Goal: Task Accomplishment & Management: Complete application form

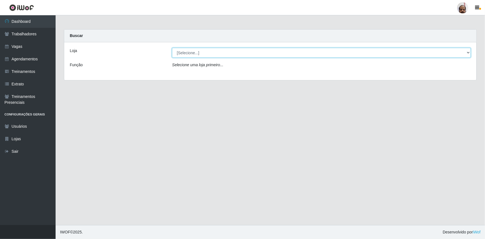
click at [461, 53] on select "[Selecione...] Mar Vermelho - Loja 05" at bounding box center [321, 53] width 299 height 10
select select "252"
click at [172, 48] on select "[Selecione...] Mar Vermelho - Loja 05" at bounding box center [321, 53] width 299 height 10
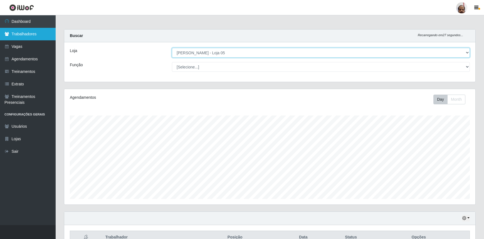
scroll to position [115, 411]
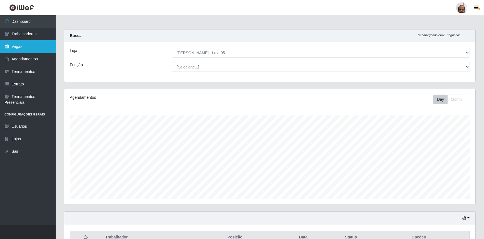
click at [19, 48] on link "Vagas" at bounding box center [28, 46] width 56 height 13
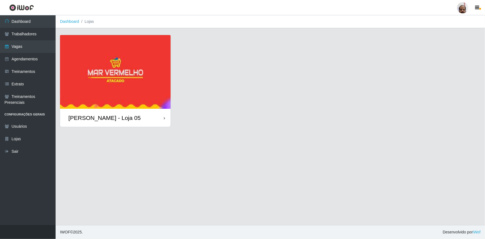
click at [88, 89] on img at bounding box center [115, 72] width 111 height 74
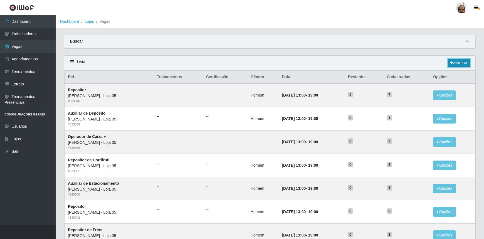
click at [463, 64] on link "Adicionar" at bounding box center [458, 63] width 22 height 8
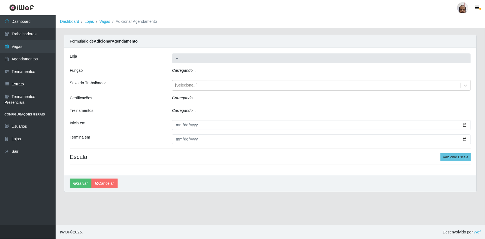
type input "[PERSON_NAME] - Loja 05"
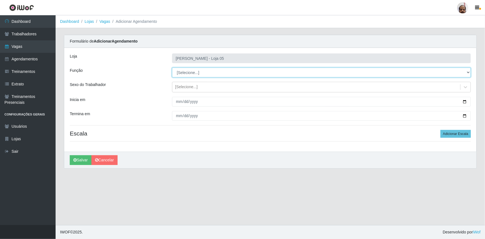
click at [470, 73] on select "[Selecione...] ASG ASG + ASG ++ Auxiliar de Depósito Auxiliar de Depósito + Aux…" at bounding box center [321, 73] width 299 height 10
select select "110"
click at [172, 68] on select "[Selecione...] ASG ASG + ASG ++ Auxiliar de Depósito Auxiliar de Depósito + Aux…" at bounding box center [321, 73] width 299 height 10
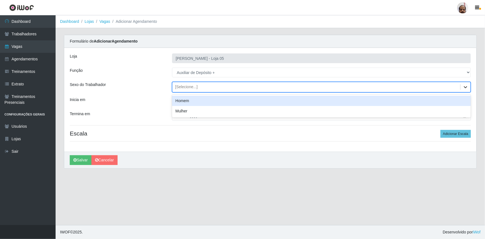
click at [467, 84] on icon at bounding box center [466, 87] width 6 height 6
click at [188, 102] on div "Homem" at bounding box center [321, 101] width 299 height 10
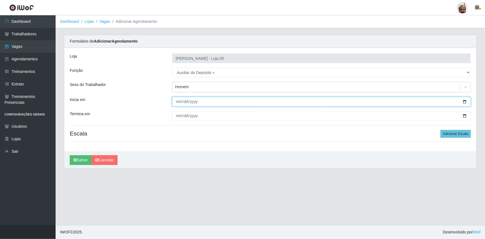
click at [463, 101] on input "Inicia em" at bounding box center [321, 102] width 299 height 10
type input "[DATE]"
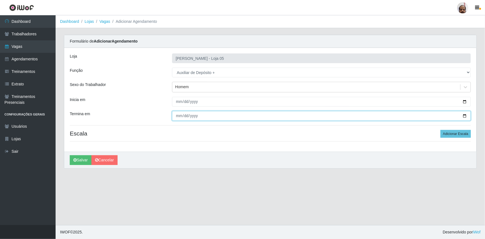
click at [466, 116] on input "Termina em" at bounding box center [321, 116] width 299 height 10
type input "[DATE]"
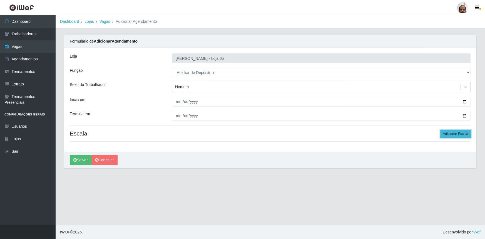
click at [453, 135] on button "Adicionar Escala" at bounding box center [456, 134] width 30 height 8
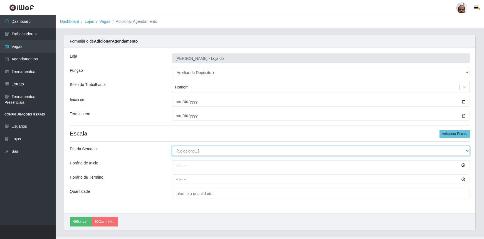
click at [467, 149] on select "[Selecione...] Segunda Terça Quarta Quinta Sexta Sábado Domingo" at bounding box center [321, 151] width 298 height 10
select select "6"
click at [172, 146] on select "[Selecione...] Segunda Terça Quarta Quinta Sexta Sábado Domingo" at bounding box center [321, 151] width 298 height 10
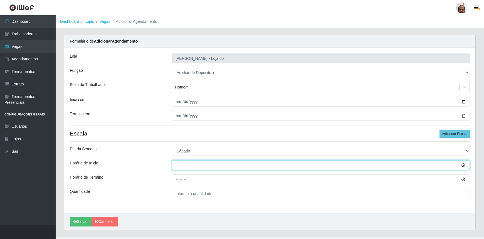
click at [181, 164] on input "Horário de Inicio" at bounding box center [321, 165] width 298 height 10
click at [176, 165] on input "Horário de Inicio" at bounding box center [321, 165] width 298 height 10
type input "23:00"
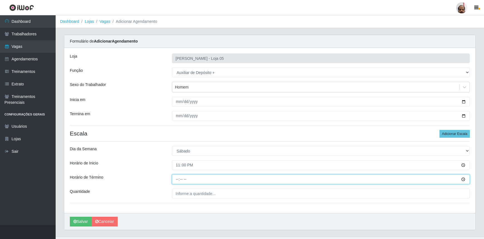
click at [178, 180] on input "Horário de Término" at bounding box center [321, 179] width 298 height 10
type input "05:00"
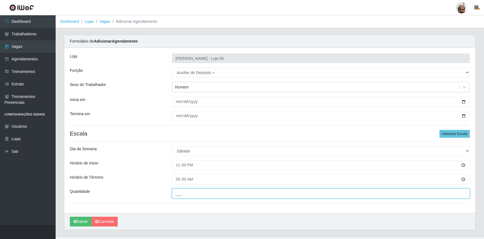
click at [208, 193] on input "___" at bounding box center [321, 193] width 298 height 10
type input "2__"
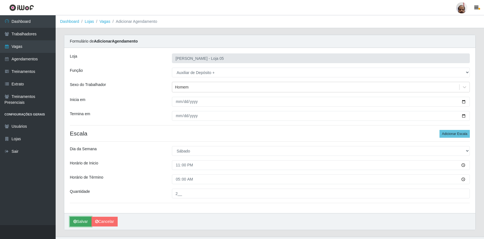
click at [86, 220] on button "Salvar" at bounding box center [81, 222] width 22 height 10
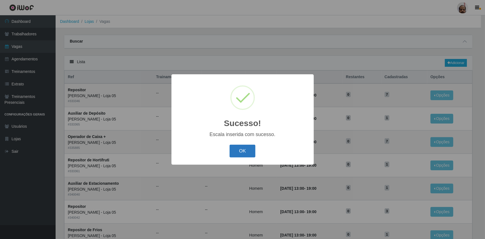
click at [238, 150] on button "OK" at bounding box center [243, 151] width 26 height 13
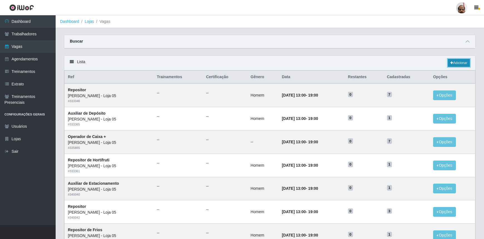
click at [459, 64] on link "Adicionar" at bounding box center [458, 63] width 22 height 8
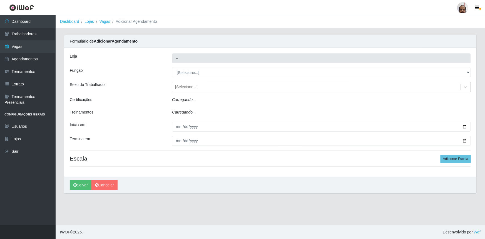
type input "[PERSON_NAME] - Loja 05"
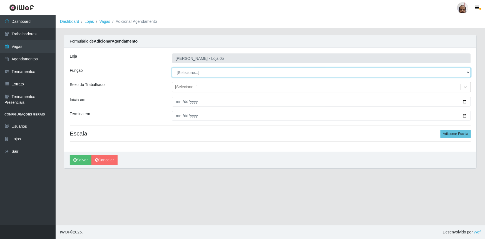
click at [466, 73] on select "[Selecione...] ASG ASG + ASG ++ Auxiliar de Depósito Auxiliar de Depósito + Aux…" at bounding box center [321, 73] width 299 height 10
select select "110"
click at [172, 68] on select "[Selecione...] ASG ASG + ASG ++ Auxiliar de Depósito Auxiliar de Depósito + Aux…" at bounding box center [321, 73] width 299 height 10
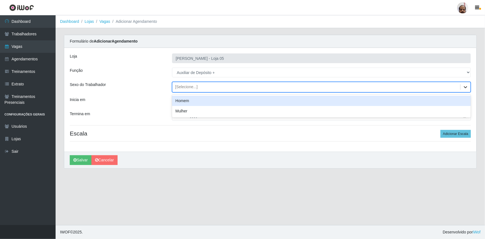
click at [468, 89] on icon at bounding box center [466, 87] width 6 height 6
click at [199, 101] on div "Homem" at bounding box center [321, 101] width 299 height 10
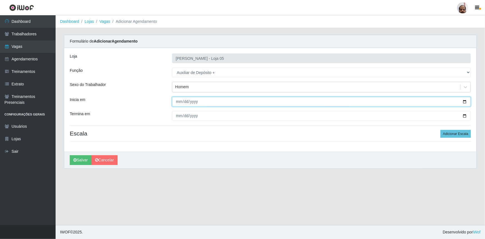
click at [464, 103] on input "Inicia em" at bounding box center [321, 102] width 299 height 10
type input "[DATE]"
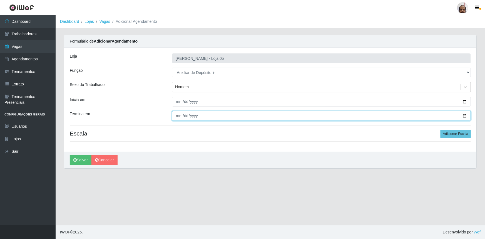
click at [466, 115] on input "Termina em" at bounding box center [321, 116] width 299 height 10
type input "[DATE]"
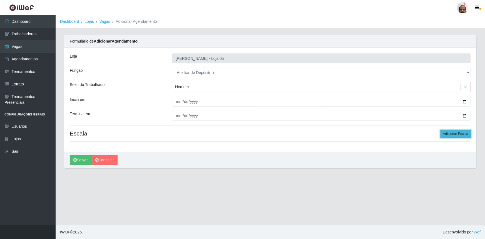
drag, startPoint x: 453, startPoint y: 134, endPoint x: 434, endPoint y: 141, distance: 19.8
click at [453, 134] on button "Adicionar Escala" at bounding box center [456, 134] width 30 height 8
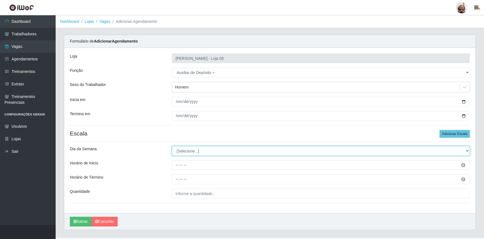
drag, startPoint x: 460, startPoint y: 151, endPoint x: 417, endPoint y: 154, distance: 42.9
click at [460, 151] on select "[Selecione...] Segunda Terça Quarta Quinta Sexta Sábado Domingo" at bounding box center [321, 151] width 298 height 10
select select "1"
click at [172, 146] on select "[Selecione...] Segunda Terça Quarta Quinta Sexta Sábado Domingo" at bounding box center [321, 151] width 298 height 10
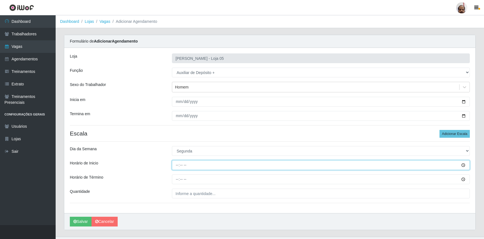
click at [175, 164] on input "Horário de Inicio" at bounding box center [321, 165] width 298 height 10
type input "23:00"
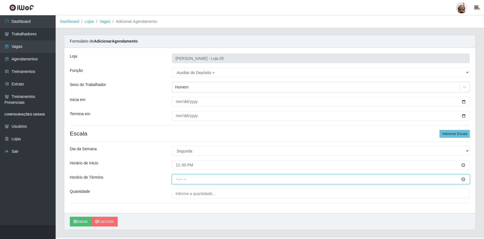
click at [175, 178] on input "Horário de Término" at bounding box center [321, 179] width 298 height 10
type input "05:00"
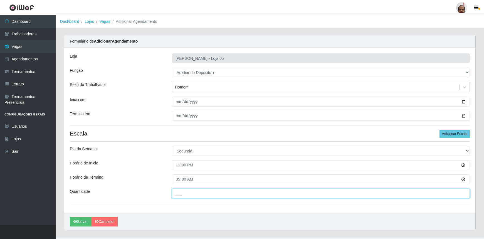
click at [208, 193] on input "___" at bounding box center [321, 193] width 298 height 10
type input "2__"
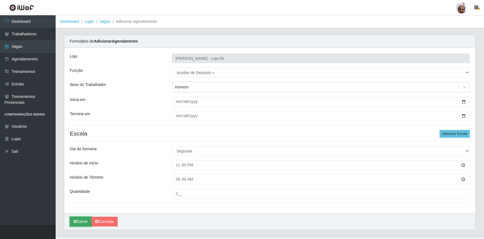
click at [80, 223] on button "Salvar" at bounding box center [81, 222] width 22 height 10
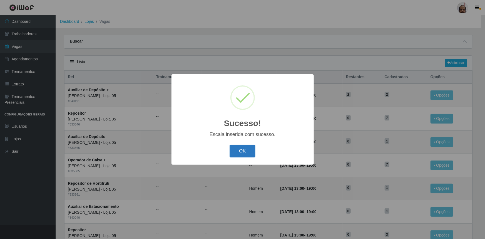
click at [248, 149] on button "OK" at bounding box center [243, 151] width 26 height 13
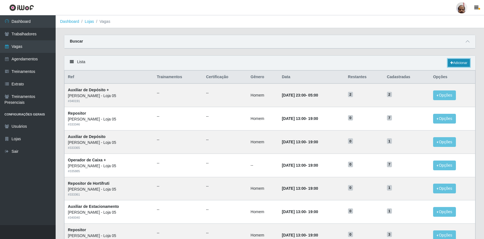
click at [455, 61] on link "Adicionar" at bounding box center [458, 63] width 22 height 8
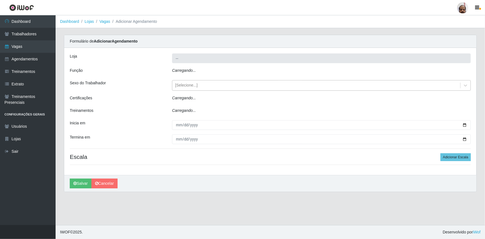
type input "[PERSON_NAME] - Loja 05"
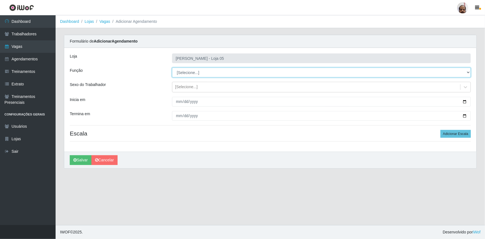
click at [469, 72] on select "[Selecione...] ASG ASG + ASG ++ Auxiliar de Depósito Auxiliar de Depósito + Aux…" at bounding box center [321, 73] width 299 height 10
select select "82"
click at [172, 68] on select "[Selecione...] ASG ASG + ASG ++ Auxiliar de Depósito Auxiliar de Depósito + Aux…" at bounding box center [321, 73] width 299 height 10
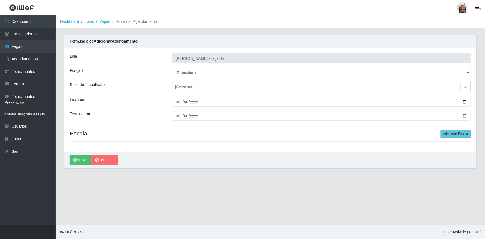
click at [468, 87] on icon at bounding box center [466, 87] width 6 height 6
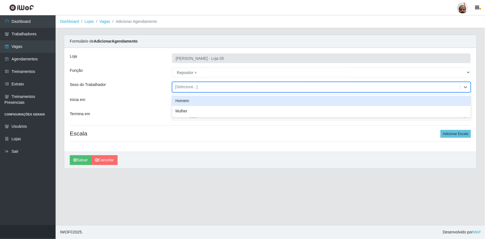
click at [201, 102] on div "Homem" at bounding box center [321, 101] width 299 height 10
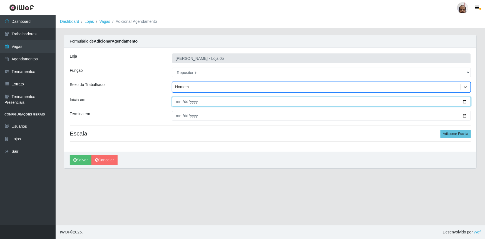
click at [465, 102] on input "Inicia em" at bounding box center [321, 102] width 299 height 10
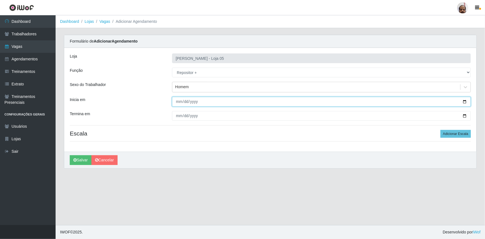
type input "[DATE]"
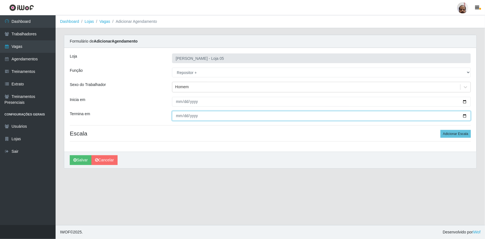
click at [466, 116] on input "Termina em" at bounding box center [321, 116] width 299 height 10
type input "[DATE]"
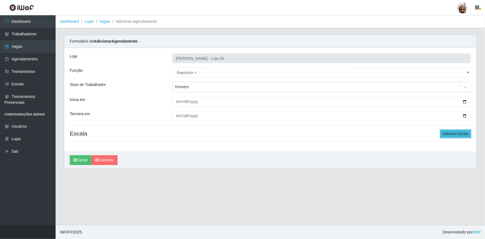
click at [453, 134] on button "Adicionar Escala" at bounding box center [456, 134] width 30 height 8
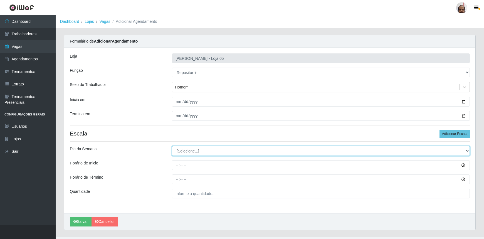
click at [456, 152] on select "[Selecione...] Segunda Terça Quarta Quinta Sexta Sábado Domingo" at bounding box center [321, 151] width 298 height 10
select select "6"
click at [172, 146] on select "[Selecione...] Segunda Terça Quarta Quinta Sexta Sábado Domingo" at bounding box center [321, 151] width 298 height 10
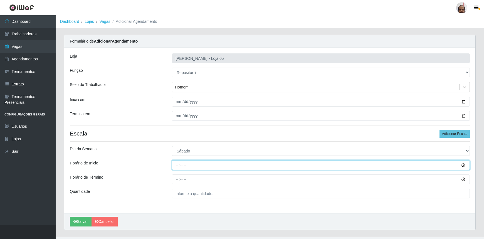
drag, startPoint x: 179, startPoint y: 166, endPoint x: 188, endPoint y: 166, distance: 9.2
click at [179, 165] on input "Horário de Inicio" at bounding box center [321, 165] width 298 height 10
type input "23:00"
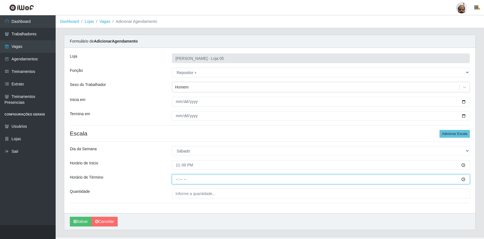
click at [175, 181] on input "Horário de Término" at bounding box center [321, 179] width 298 height 10
type input "05:00"
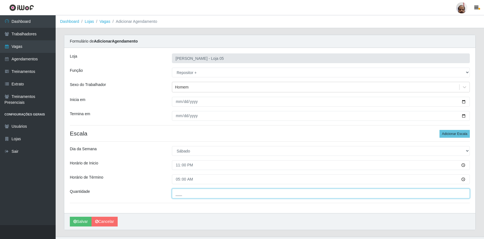
click at [200, 193] on input "___" at bounding box center [321, 193] width 298 height 10
type input "4__"
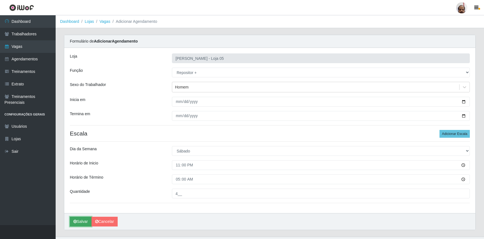
click at [80, 220] on button "Salvar" at bounding box center [81, 222] width 22 height 10
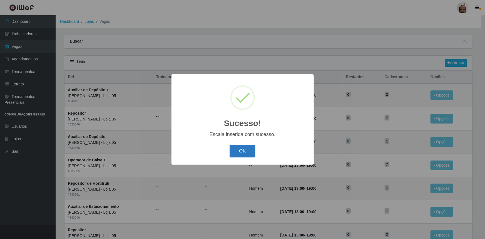
click at [240, 151] on button "OK" at bounding box center [243, 151] width 26 height 13
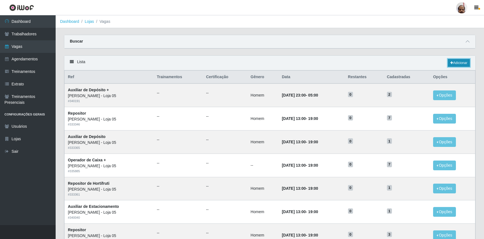
click at [461, 61] on link "Adicionar" at bounding box center [458, 63] width 22 height 8
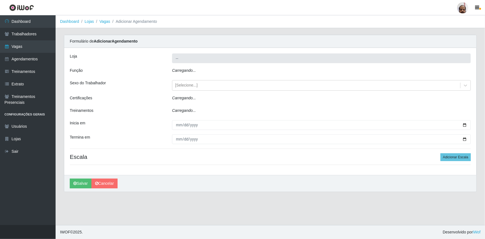
type input "[PERSON_NAME] - Loja 05"
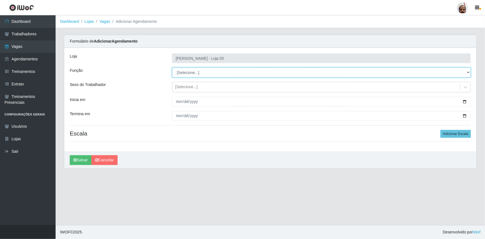
click at [467, 73] on select "[Selecione...] ASG ASG + ASG ++ Auxiliar de Depósito Auxiliar de Depósito + Aux…" at bounding box center [321, 73] width 299 height 10
select select "82"
click at [172, 68] on select "[Selecione...] ASG ASG + ASG ++ Auxiliar de Depósito Auxiliar de Depósito + Aux…" at bounding box center [321, 73] width 299 height 10
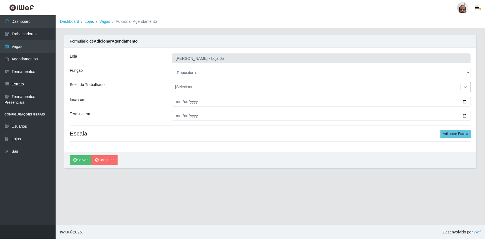
drag, startPoint x: 464, startPoint y: 86, endPoint x: 462, endPoint y: 88, distance: 3.2
click at [464, 87] on icon at bounding box center [466, 87] width 6 height 6
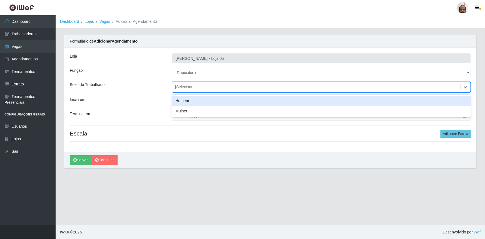
click at [184, 103] on div "Homem" at bounding box center [321, 101] width 299 height 10
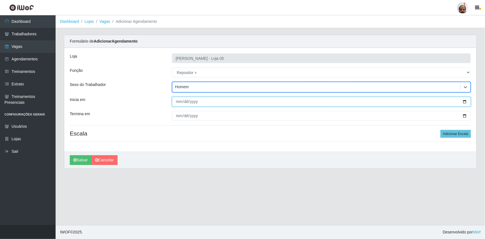
click at [466, 101] on input "Inicia em" at bounding box center [321, 102] width 299 height 10
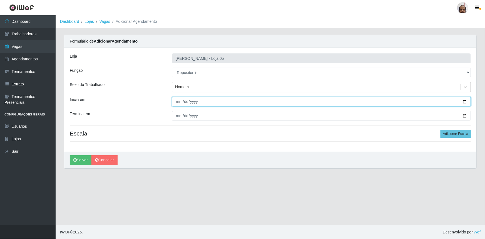
type input "[DATE]"
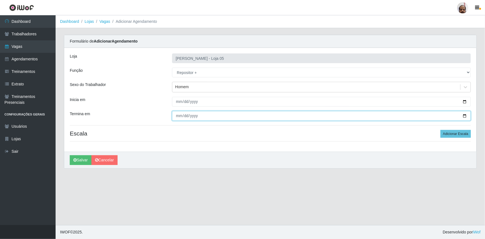
click at [466, 116] on input "Termina em" at bounding box center [321, 116] width 299 height 10
type input "[DATE]"
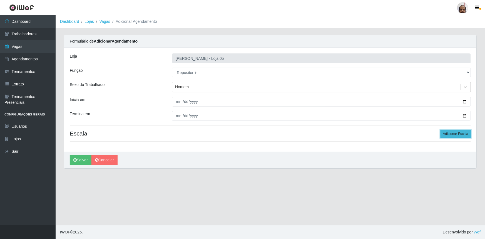
click at [454, 133] on button "Adicionar Escala" at bounding box center [456, 134] width 30 height 8
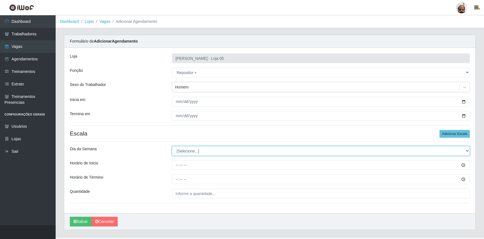
click at [464, 149] on select "[Selecione...] Segunda Terça Quarta Quinta Sexta Sábado Domingo" at bounding box center [321, 151] width 298 height 10
select select "1"
click at [172, 146] on select "[Selecione...] Segunda Terça Quarta Quinta Sexta Sábado Domingo" at bounding box center [321, 151] width 298 height 10
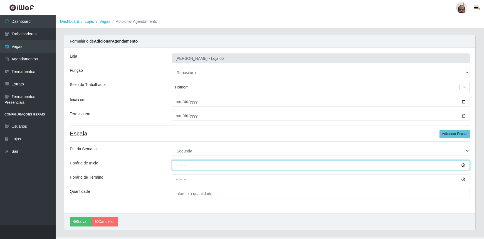
click at [181, 164] on input "Horário de Inicio" at bounding box center [321, 165] width 298 height 10
click at [462, 166] on input "Horário de Inicio" at bounding box center [321, 165] width 298 height 10
click at [461, 166] on input "Horário de Inicio" at bounding box center [321, 165] width 298 height 10
click at [176, 165] on input "Horário de Inicio" at bounding box center [321, 165] width 298 height 10
type input "23:00"
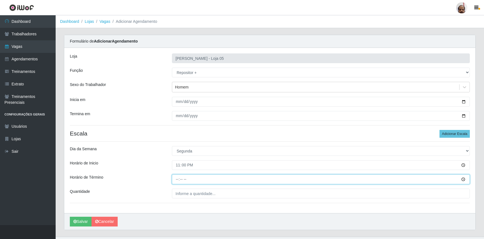
click at [178, 179] on input "Horário de Término" at bounding box center [321, 179] width 298 height 10
type input "05:00"
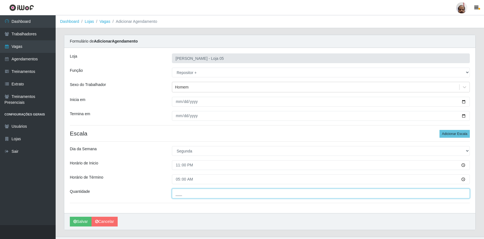
click at [245, 194] on input "___" at bounding box center [321, 193] width 298 height 10
type input "5__"
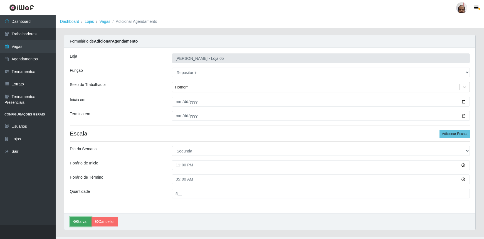
click at [80, 220] on button "Salvar" at bounding box center [81, 222] width 22 height 10
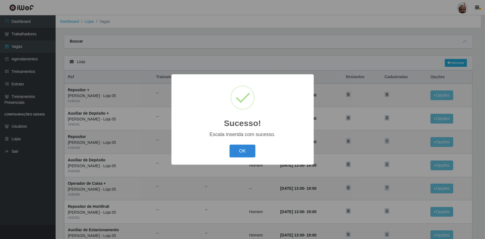
click at [241, 148] on button "OK" at bounding box center [243, 151] width 26 height 13
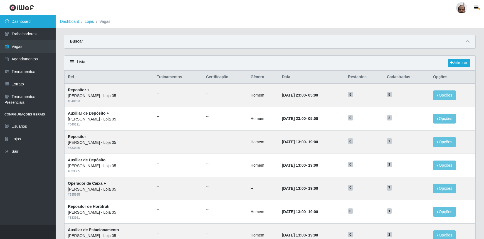
click at [31, 22] on link "Dashboard" at bounding box center [28, 21] width 56 height 13
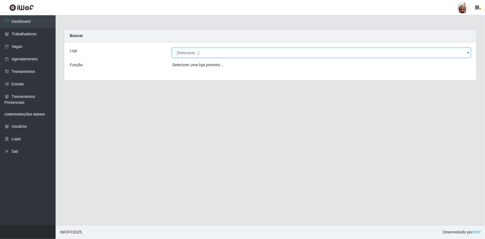
drag, startPoint x: 467, startPoint y: 52, endPoint x: 452, endPoint y: 53, distance: 15.1
click at [467, 51] on select "[Selecione...] Mar Vermelho - Loja 05" at bounding box center [321, 53] width 299 height 10
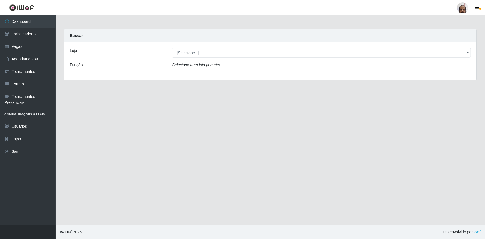
click at [209, 72] on div "Loja [Selecione...] Mar Vermelho - Loja 05 Função Selecione uma loja primeiro..." at bounding box center [270, 61] width 412 height 38
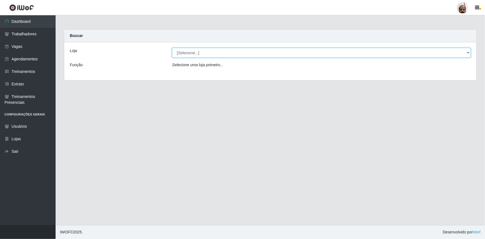
click at [469, 53] on select "[Selecione...] Mar Vermelho - Loja 05" at bounding box center [321, 53] width 299 height 10
select select "252"
click at [172, 48] on select "[Selecione...] Mar Vermelho - Loja 05" at bounding box center [321, 53] width 299 height 10
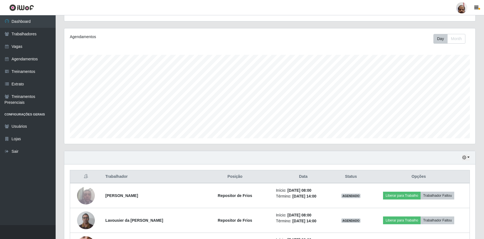
scroll to position [126, 0]
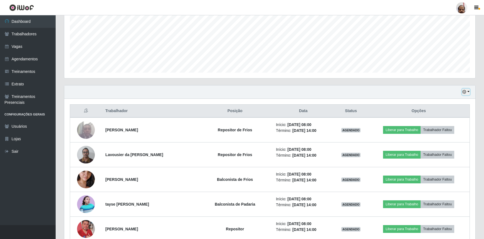
click at [463, 91] on icon "button" at bounding box center [464, 92] width 4 height 4
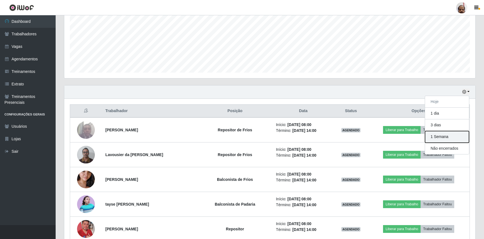
click at [436, 136] on button "1 Semana" at bounding box center [447, 137] width 44 height 12
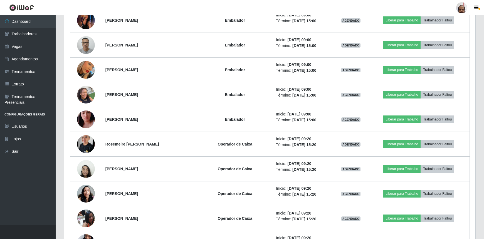
scroll to position [486, 0]
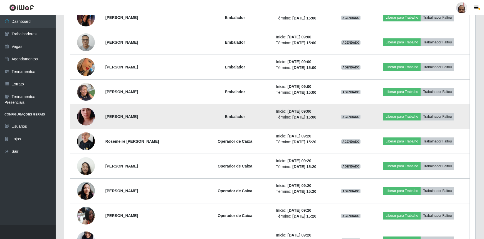
click at [88, 118] on img at bounding box center [86, 117] width 18 height 32
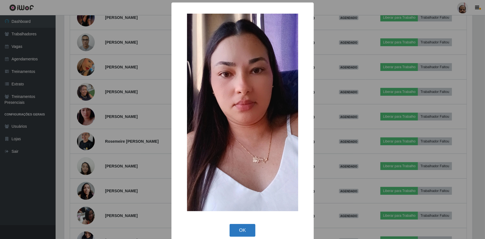
click at [242, 231] on button "OK" at bounding box center [243, 230] width 26 height 13
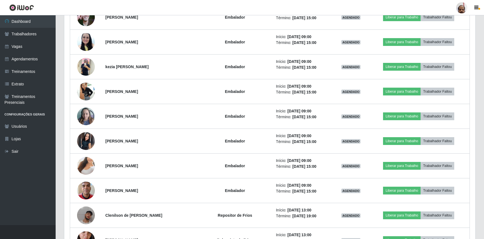
scroll to position [1698, 0]
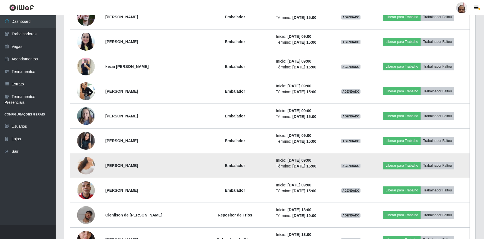
click at [82, 165] on img at bounding box center [86, 166] width 18 height 32
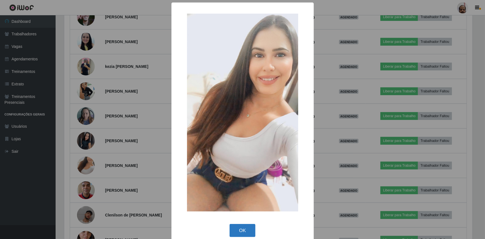
click at [241, 231] on button "OK" at bounding box center [243, 230] width 26 height 13
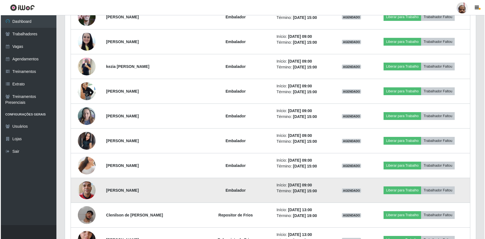
scroll to position [115, 411]
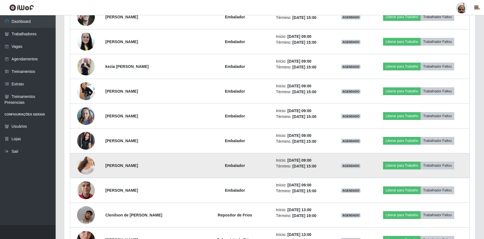
click at [87, 163] on img at bounding box center [86, 166] width 18 height 32
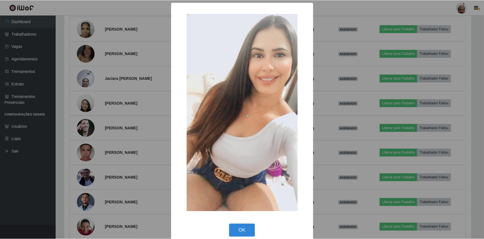
scroll to position [1698, 0]
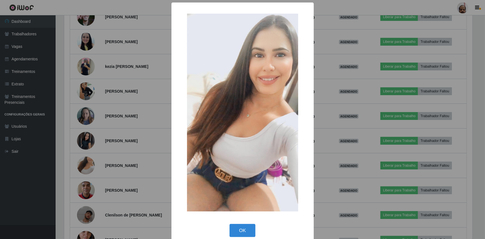
click at [143, 148] on div "× OK Cancel" at bounding box center [242, 119] width 485 height 239
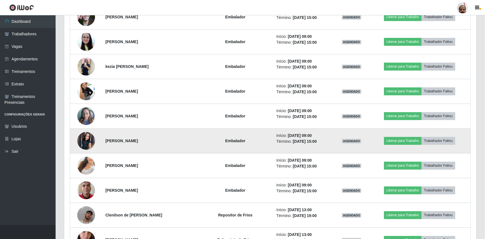
scroll to position [115, 411]
click at [87, 133] on img at bounding box center [86, 141] width 18 height 18
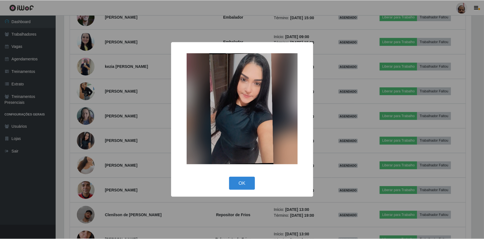
scroll to position [115, 408]
click at [242, 187] on button "OK" at bounding box center [243, 183] width 26 height 13
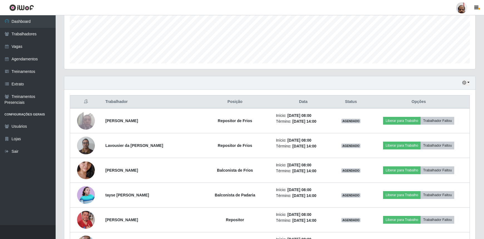
scroll to position [132, 0]
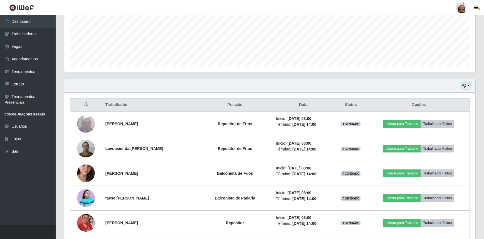
click at [465, 85] on icon "button" at bounding box center [464, 86] width 4 height 4
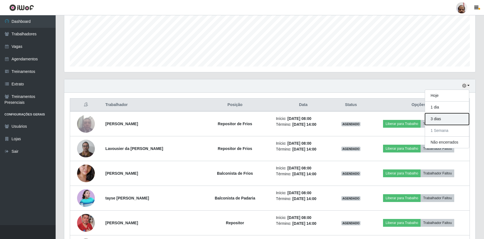
click at [439, 119] on button "3 dias" at bounding box center [447, 119] width 44 height 12
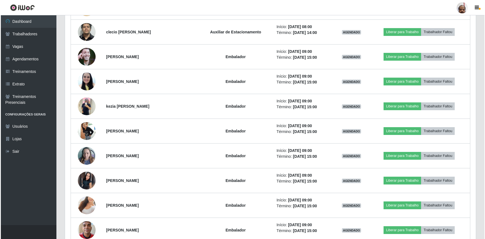
scroll to position [1668, 0]
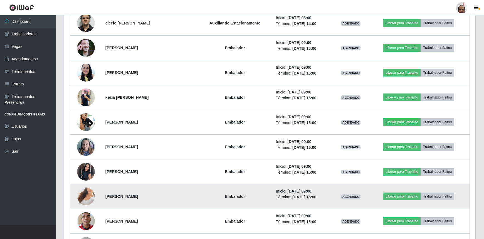
click at [93, 191] on img at bounding box center [86, 196] width 18 height 32
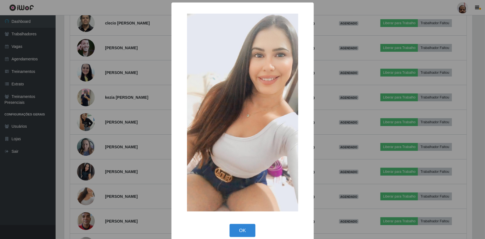
click at [130, 152] on div "× OK Cancel" at bounding box center [242, 119] width 485 height 239
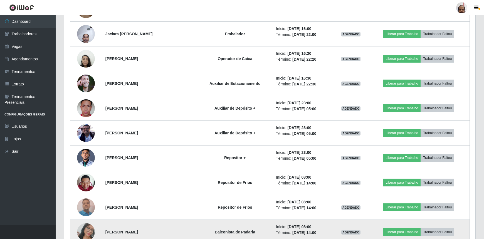
scroll to position [1118, 0]
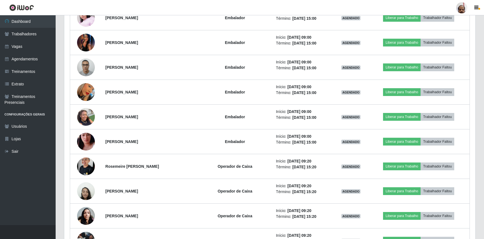
scroll to position [385, 0]
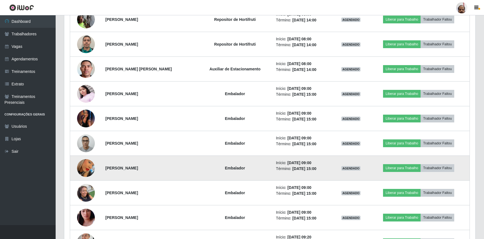
click at [80, 171] on img at bounding box center [86, 168] width 18 height 32
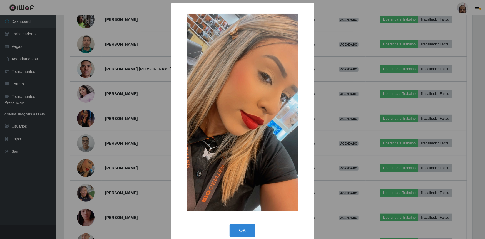
click at [321, 158] on div "× OK Cancel" at bounding box center [242, 119] width 485 height 239
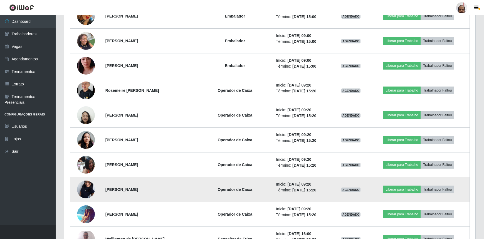
scroll to position [536, 0]
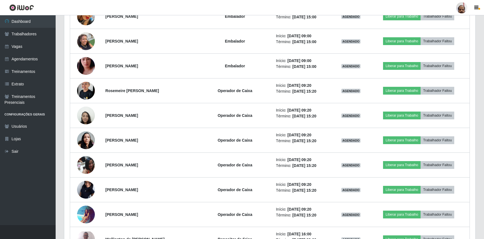
click at [482, 31] on div "Carregando... Buscar Recarregando em 1 segundos... Loja [Selecione...] Mar Verm…" at bounding box center [270, 150] width 428 height 1315
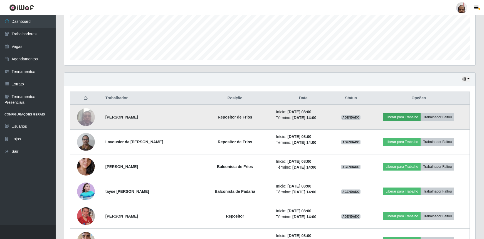
scroll to position [82, 0]
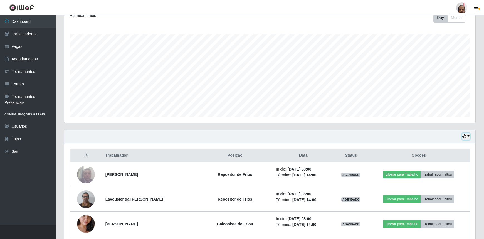
click at [464, 133] on button "button" at bounding box center [466, 136] width 8 height 6
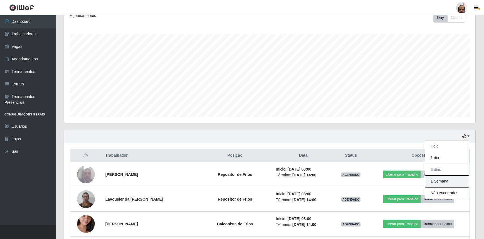
click at [437, 182] on button "1 Semana" at bounding box center [447, 181] width 44 height 12
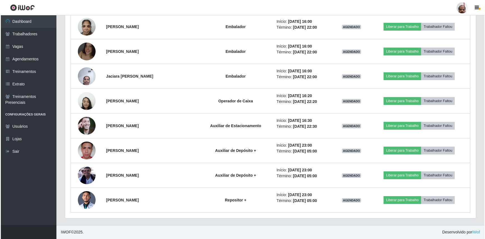
scroll to position [1118, 0]
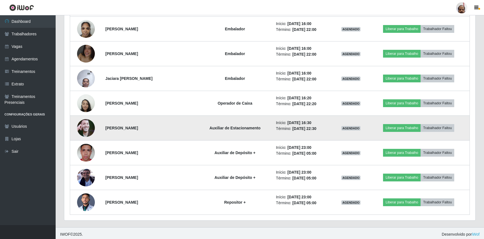
click at [86, 122] on img at bounding box center [86, 128] width 18 height 32
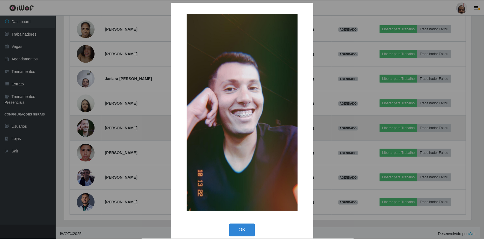
scroll to position [115, 408]
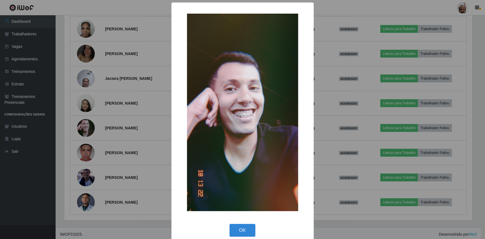
click at [341, 178] on div "× OK Cancel" at bounding box center [242, 119] width 485 height 239
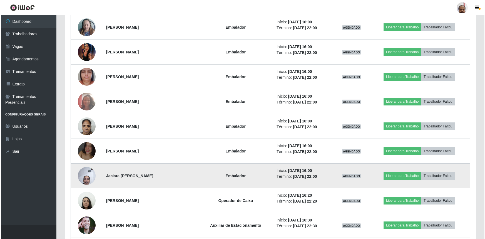
scroll to position [1017, 0]
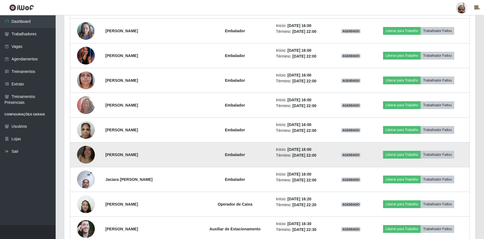
click at [86, 153] on img at bounding box center [86, 155] width 18 height 32
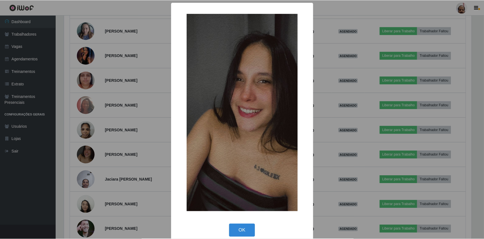
scroll to position [115, 408]
click at [346, 141] on div "× OK Cancel" at bounding box center [242, 119] width 485 height 239
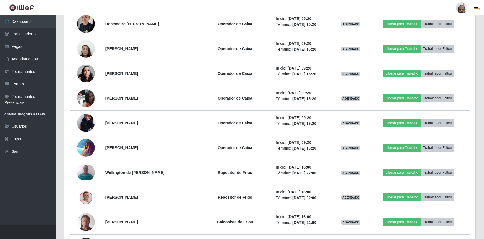
scroll to position [562, 0]
